Goal: Transaction & Acquisition: Download file/media

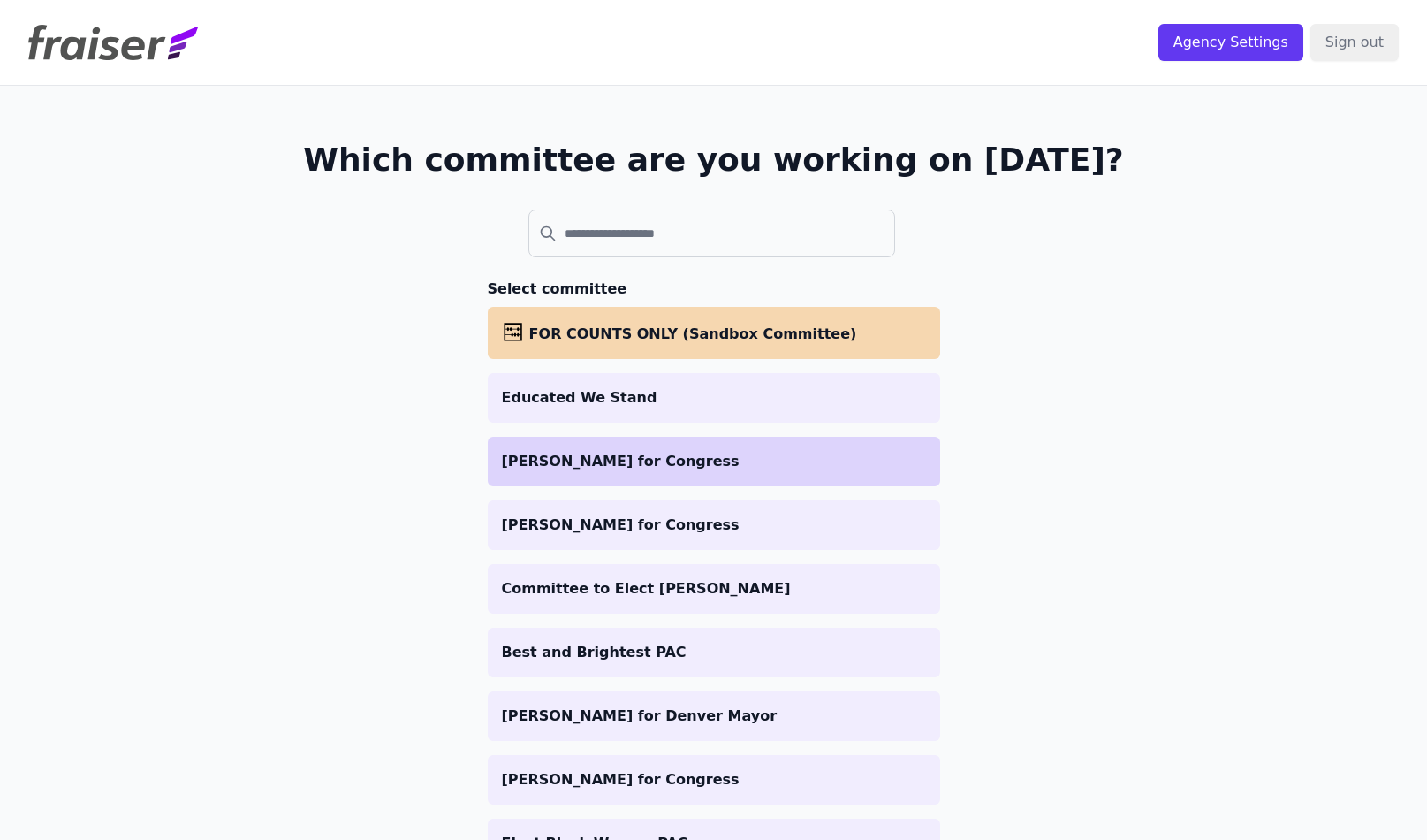
click at [689, 462] on p "[PERSON_NAME] for Congress" at bounding box center [714, 461] width 424 height 21
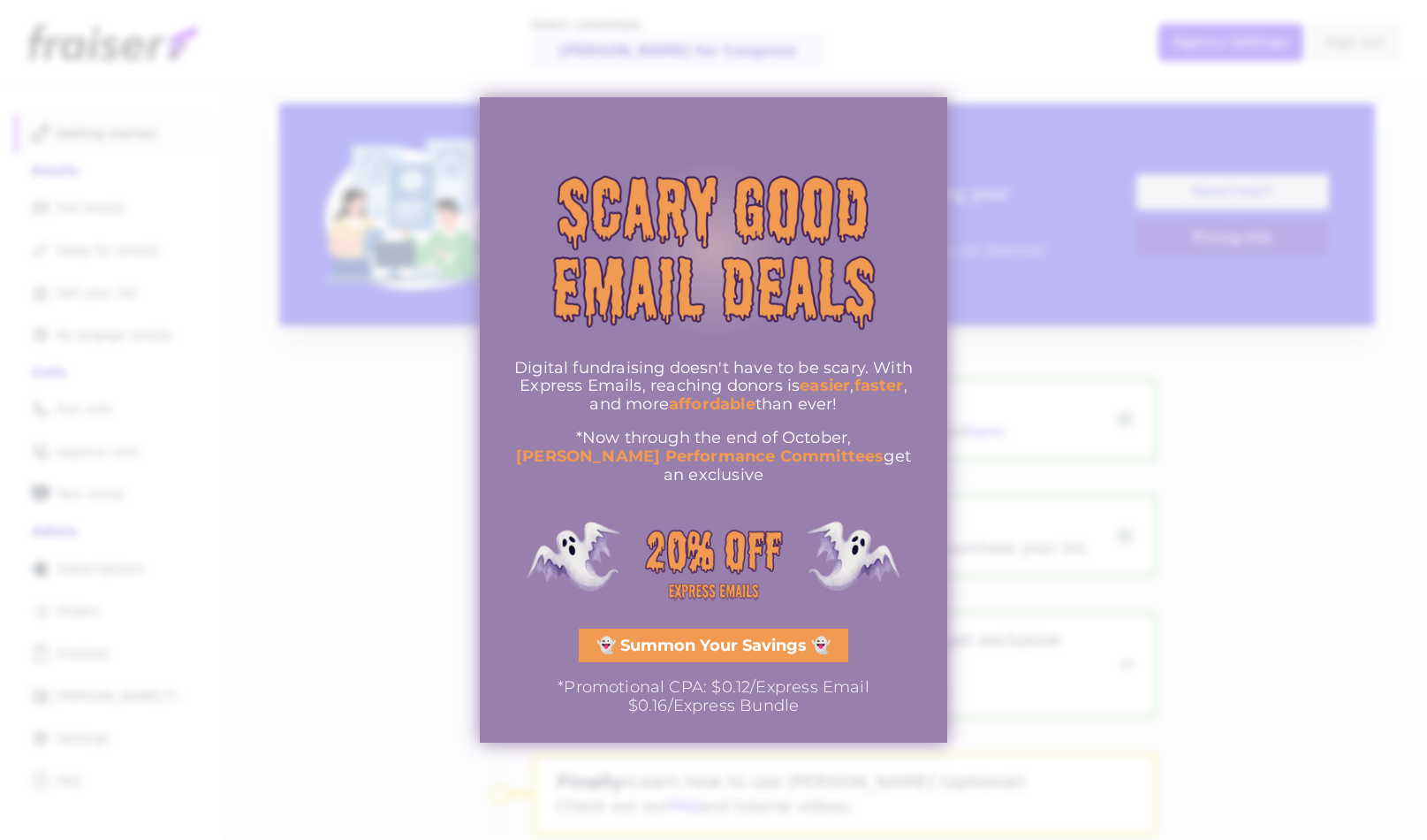
click at [382, 323] on div at bounding box center [714, 420] width 1427 height 840
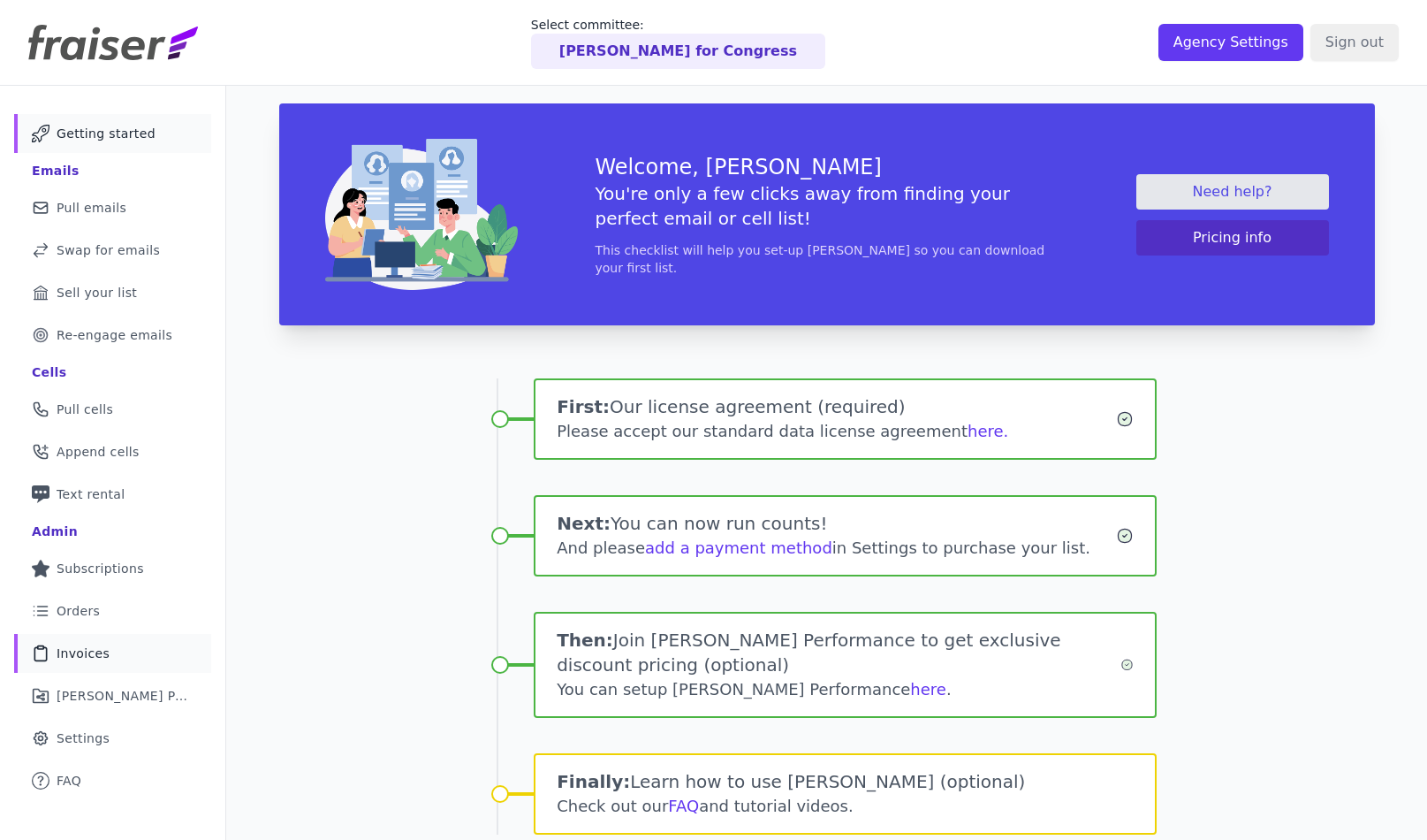
click at [79, 652] on span "Invoices" at bounding box center [83, 653] width 53 height 18
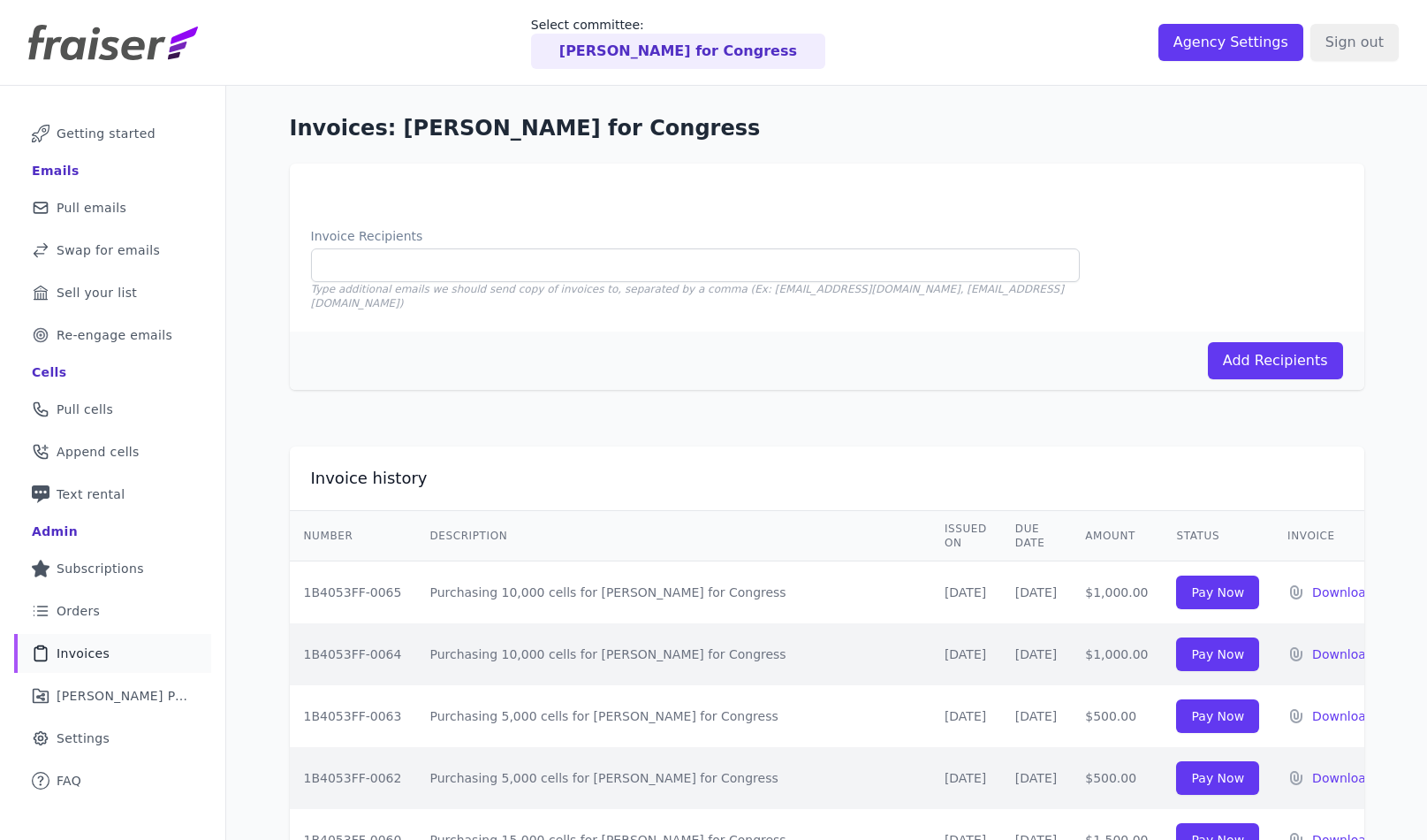
click at [68, 613] on span "Orders" at bounding box center [78, 611] width 43 height 18
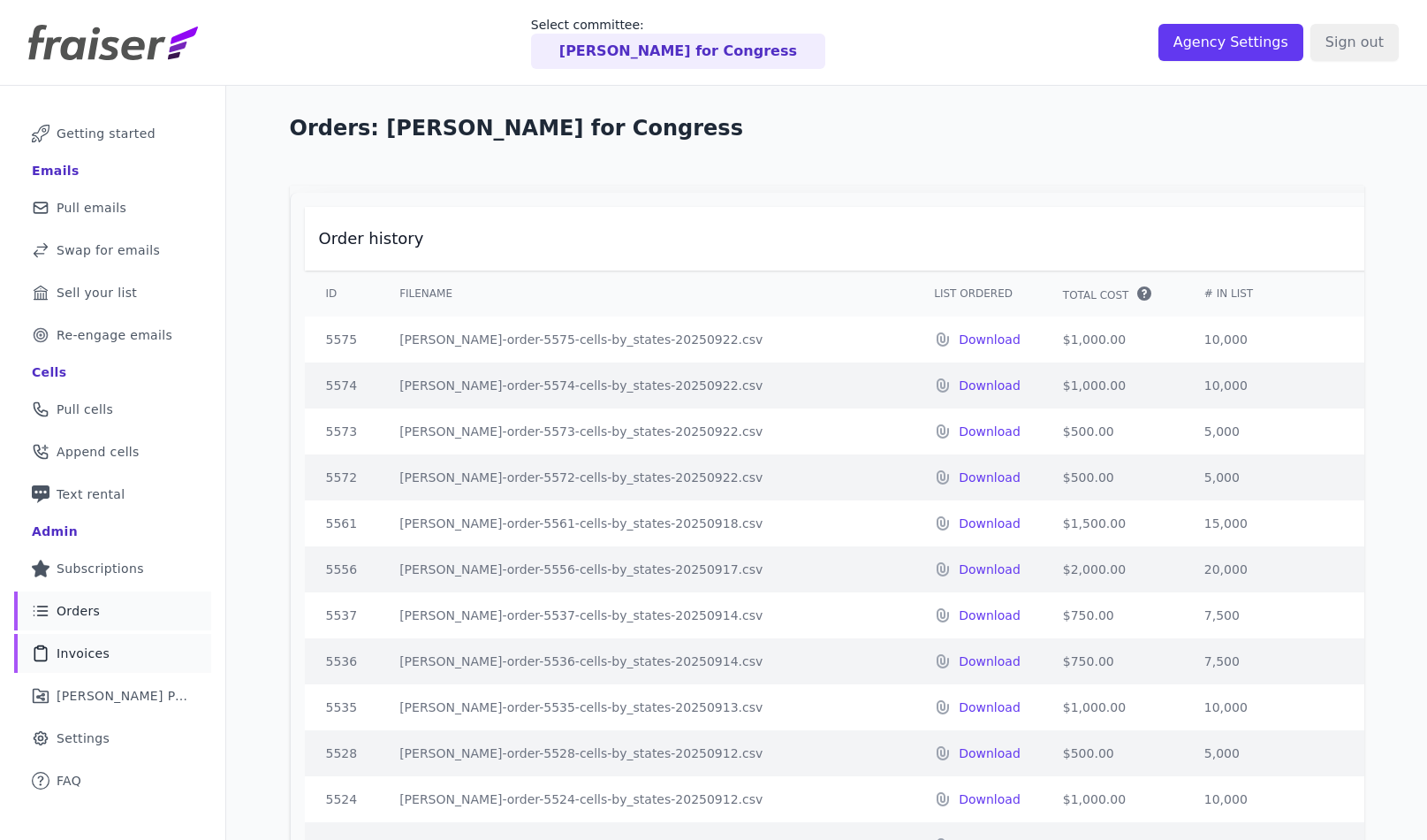
click at [88, 654] on span "Invoices" at bounding box center [83, 653] width 53 height 18
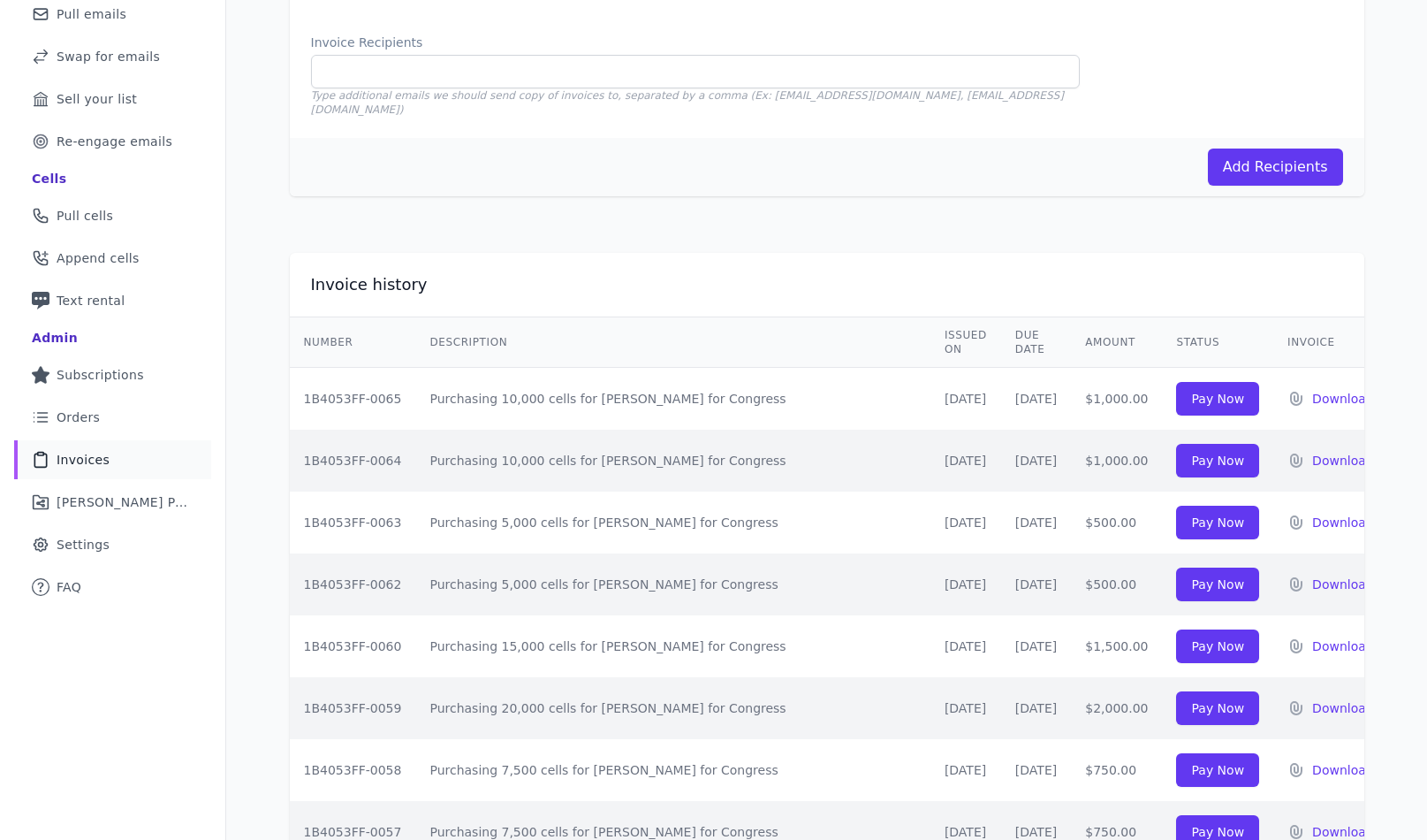
scroll to position [196, 0]
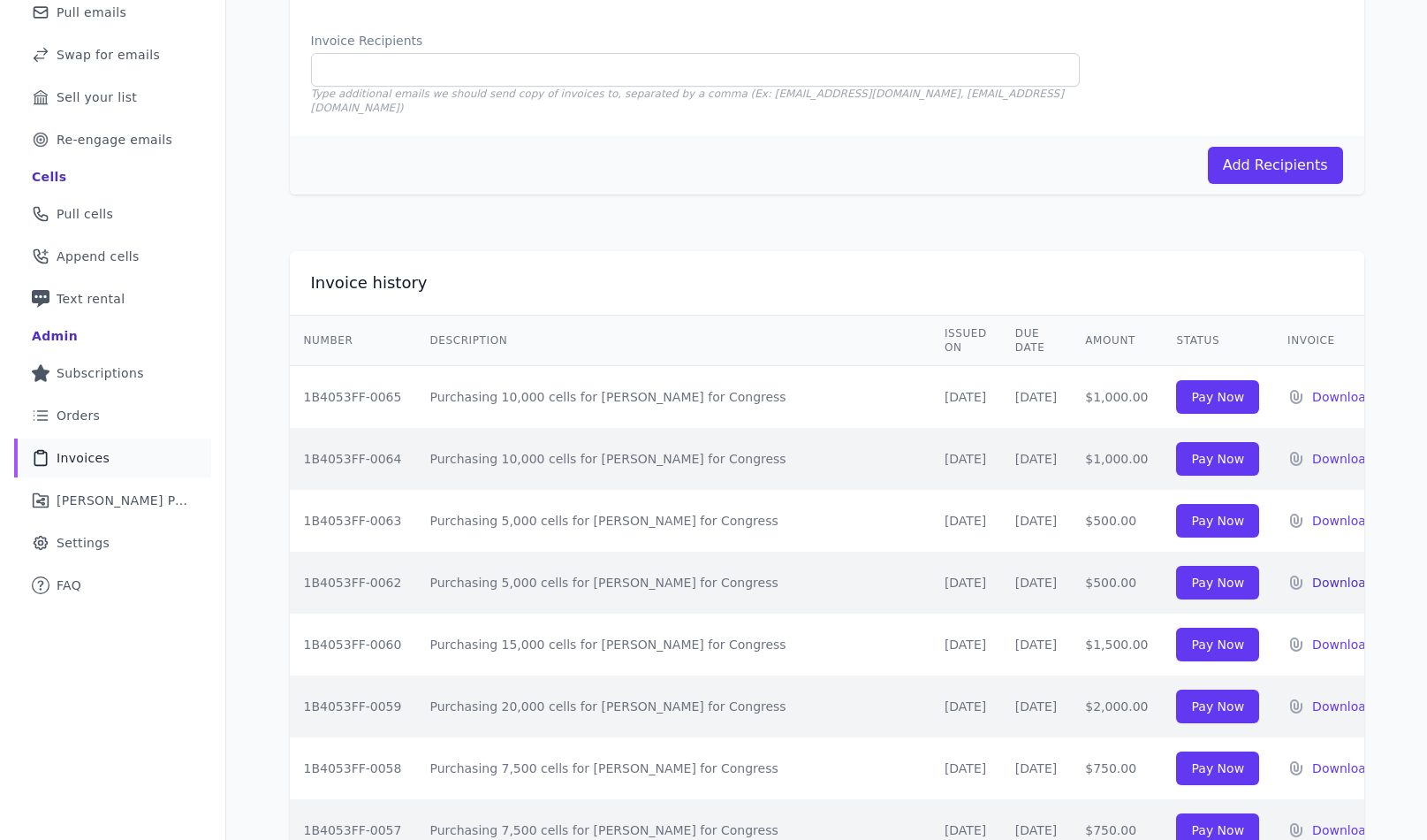
click at [1327, 573] on p "Download" at bounding box center [1343, 582] width 62 height 18
click at [1313, 512] on p "Download" at bounding box center [1343, 521] width 62 height 18
click at [91, 416] on span "Orders" at bounding box center [78, 415] width 43 height 18
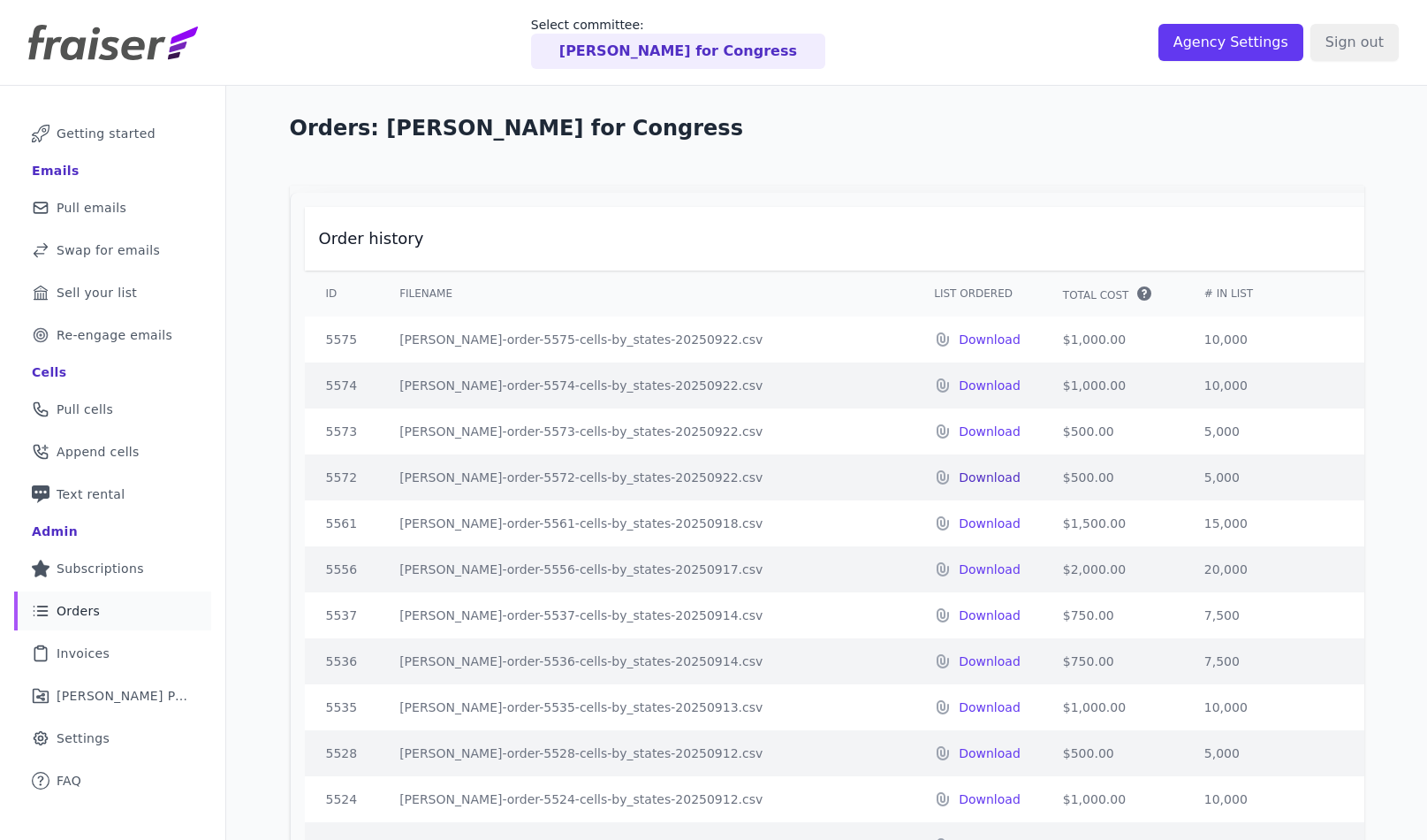
click at [959, 478] on p "Download" at bounding box center [989, 477] width 62 height 18
click at [959, 427] on p "Download" at bounding box center [989, 431] width 62 height 18
